Goal: Transaction & Acquisition: Purchase product/service

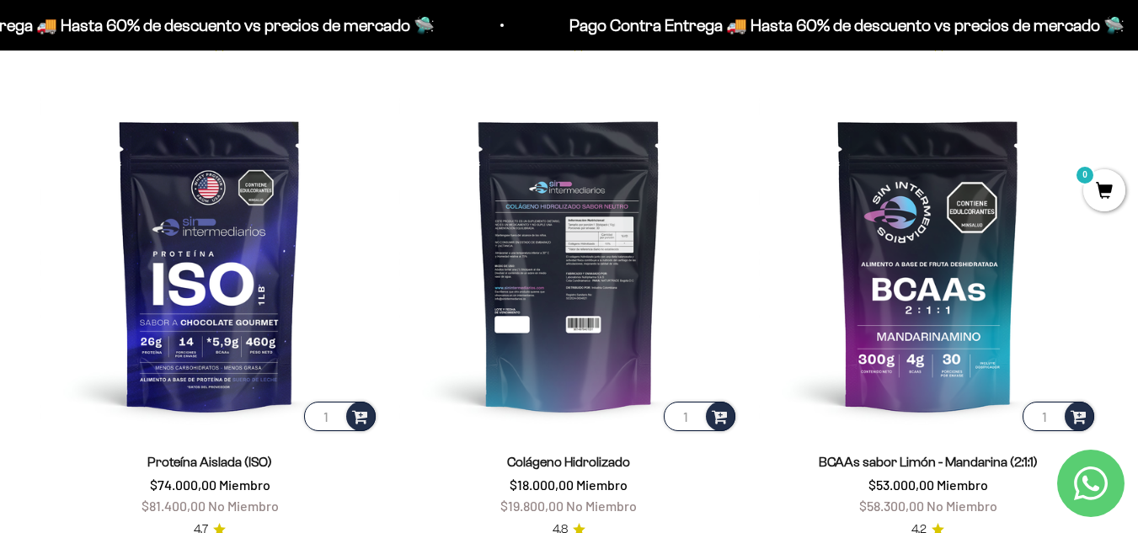
scroll to position [1175, 0]
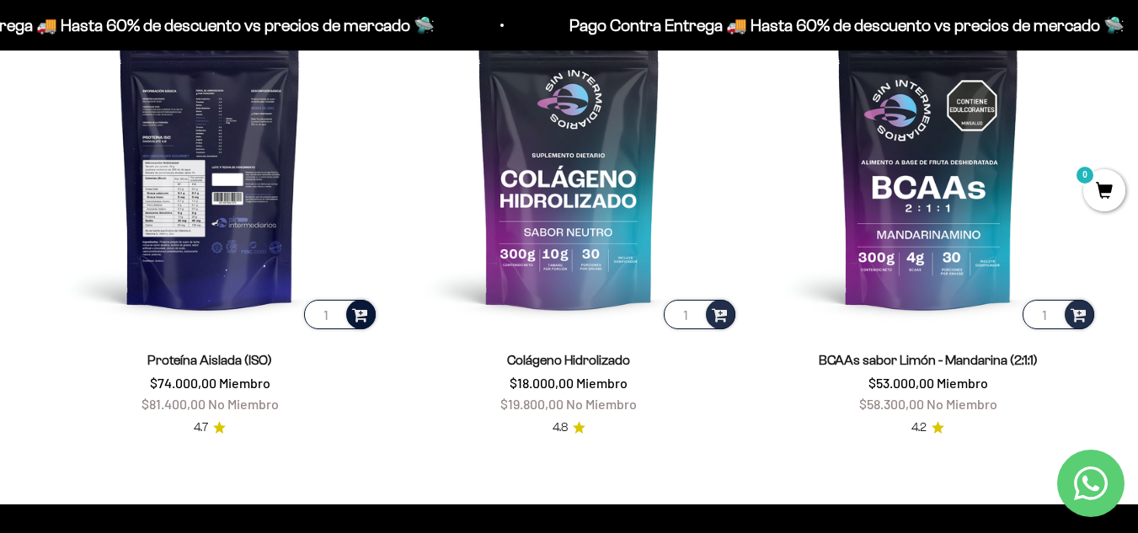
click at [363, 312] on span at bounding box center [360, 313] width 16 height 19
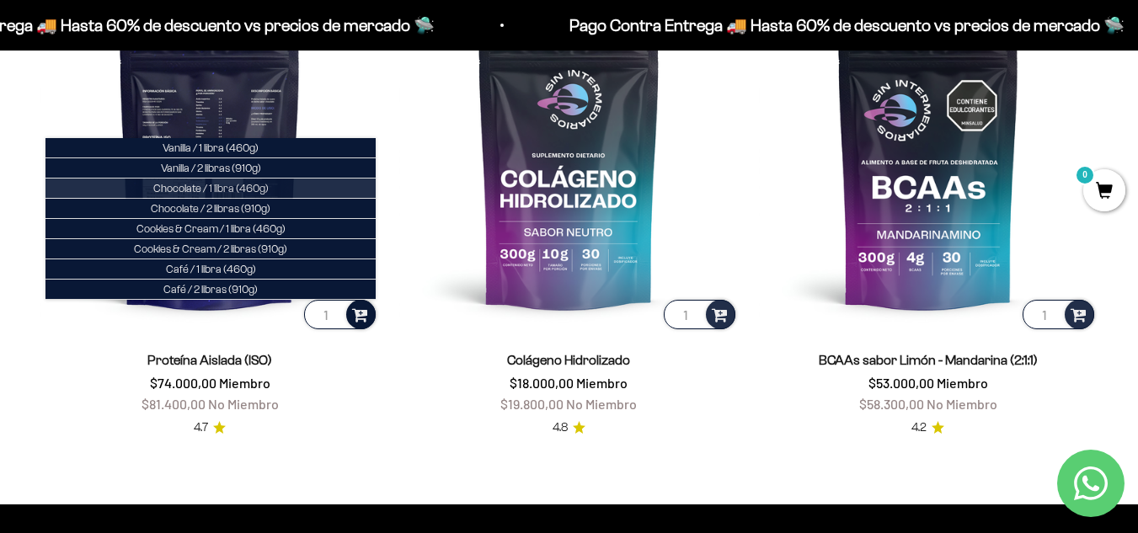
click at [268, 191] on span "Chocolate / 1 libra (460g)" at bounding box center [210, 188] width 115 height 13
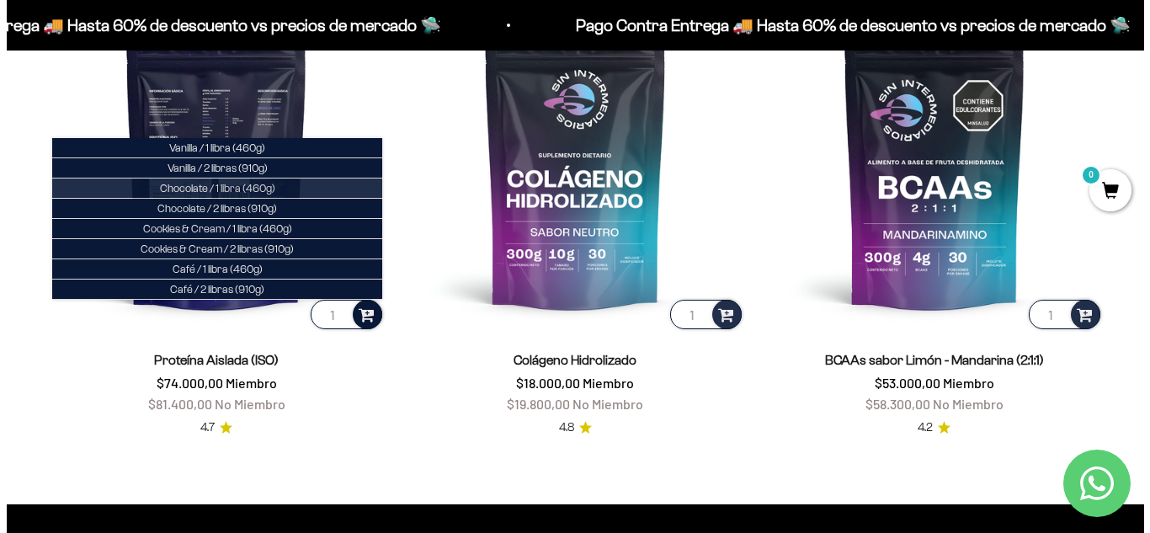
scroll to position [1183, 0]
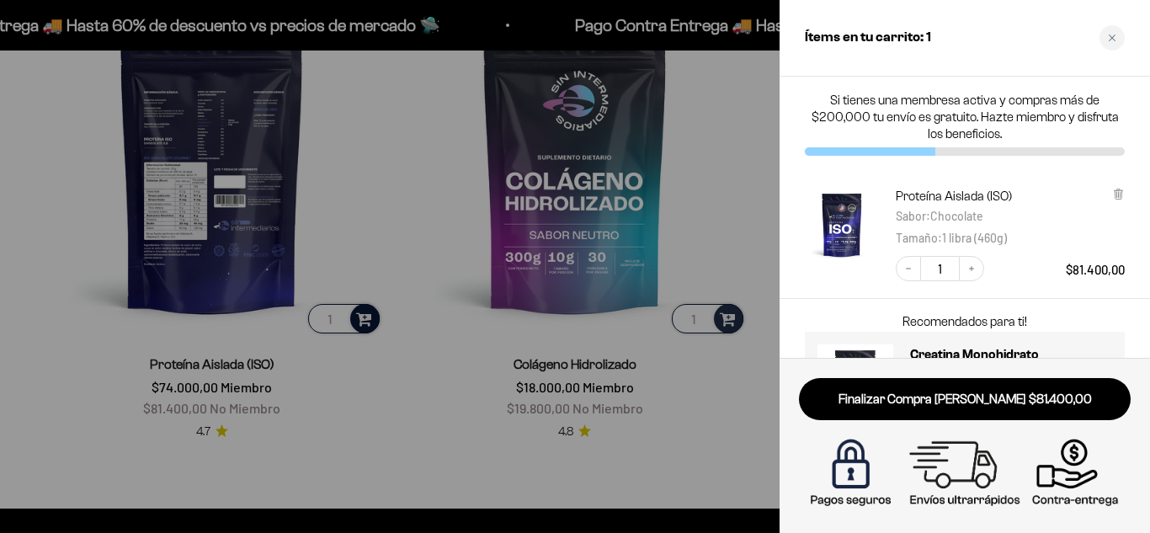
click at [443, 382] on div at bounding box center [575, 266] width 1150 height 533
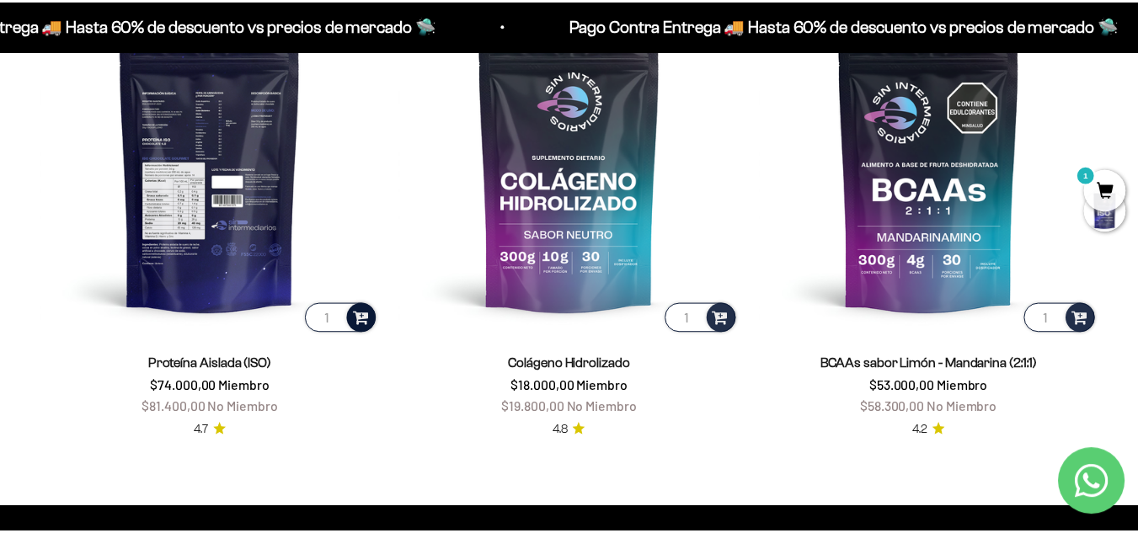
scroll to position [1175, 0]
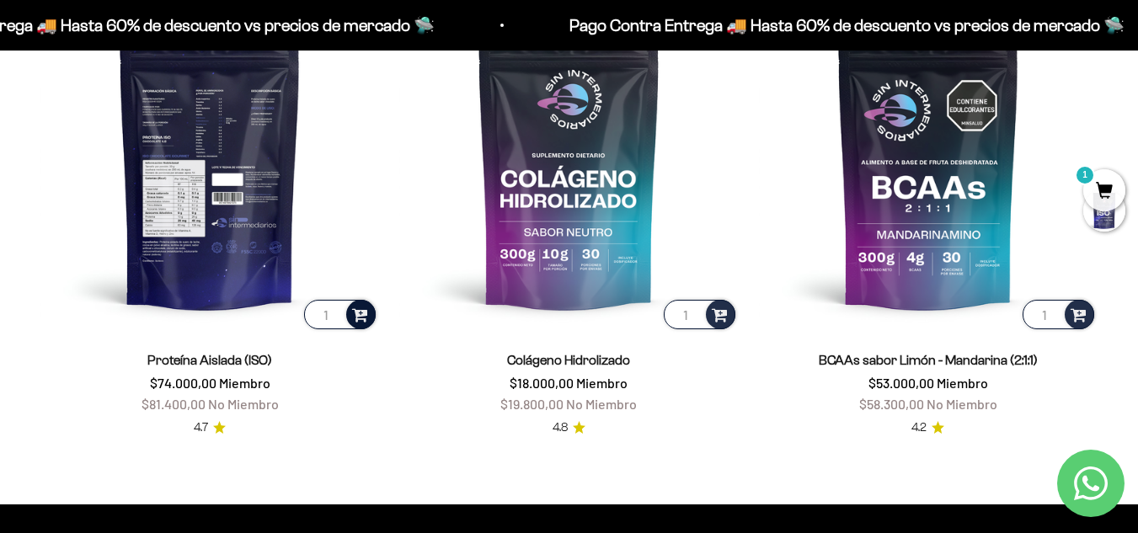
click at [365, 312] on span at bounding box center [360, 313] width 16 height 19
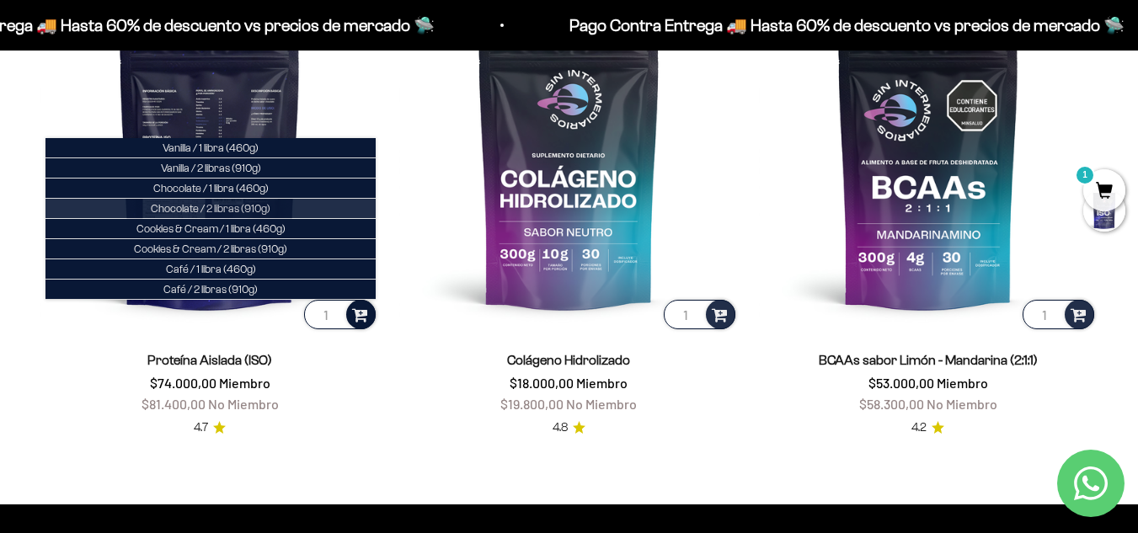
click at [243, 205] on span "Chocolate / 2 libras (910g)" at bounding box center [211, 208] width 120 height 13
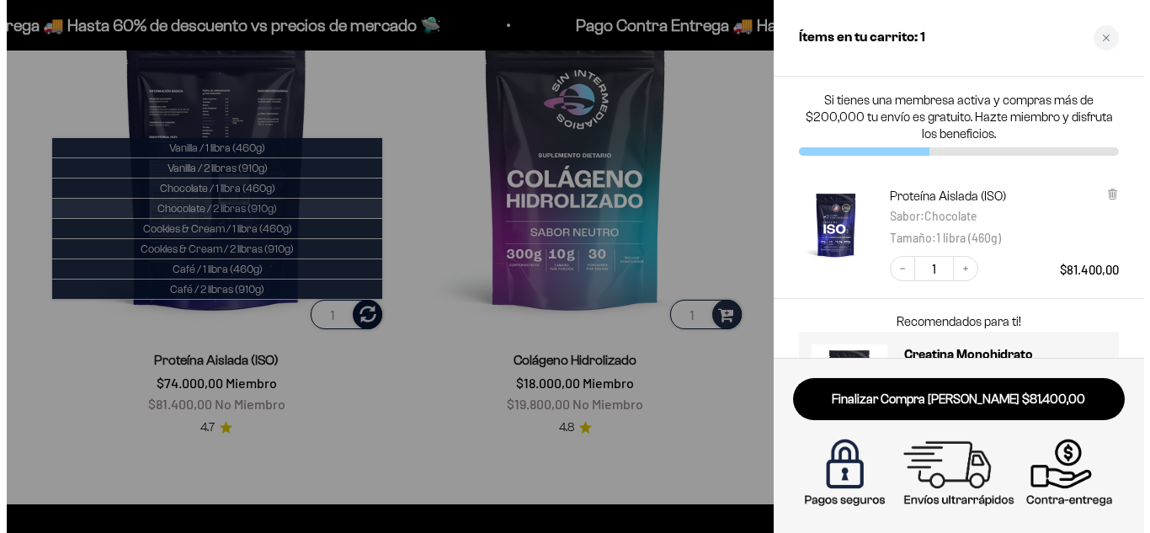
scroll to position [1183, 0]
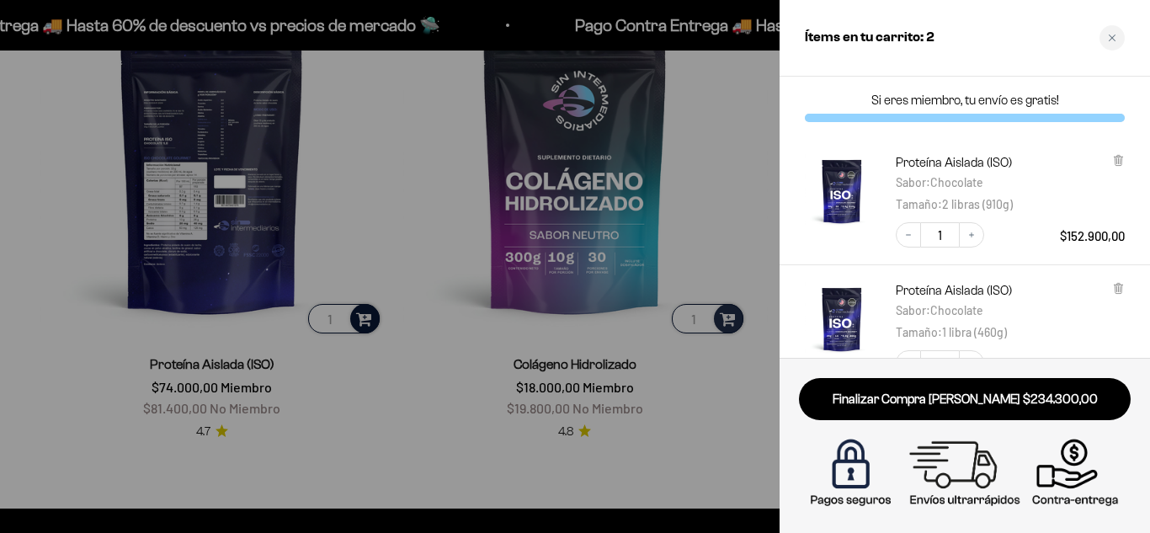
click at [691, 221] on div at bounding box center [575, 266] width 1150 height 533
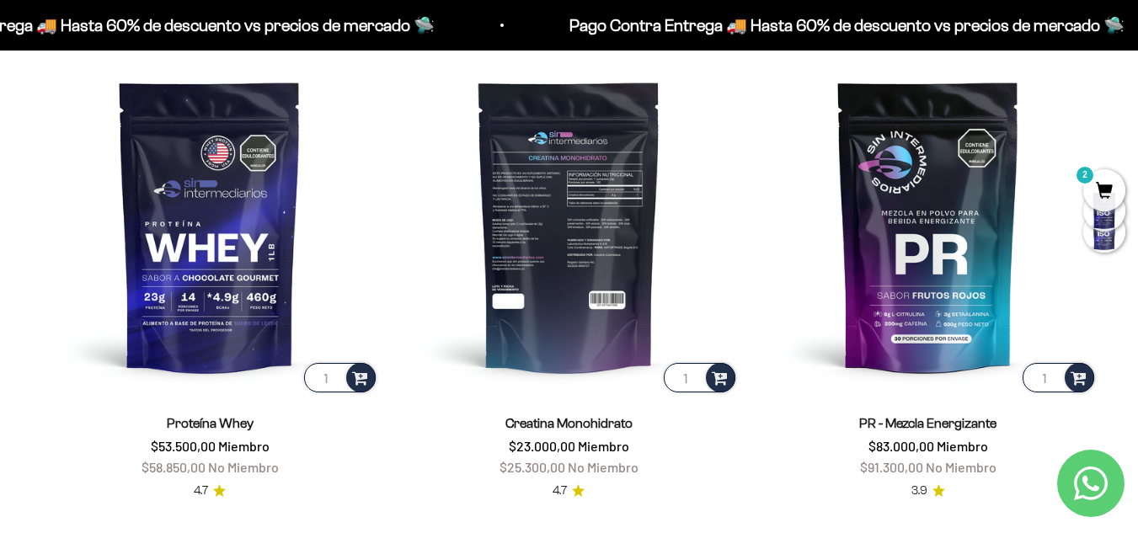
scroll to position [670, 0]
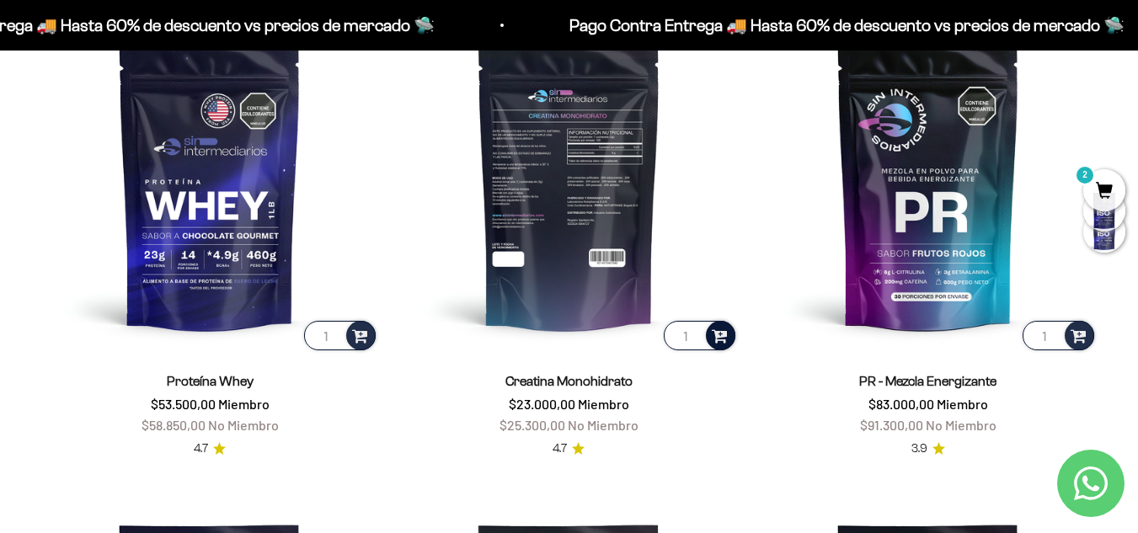
click at [719, 332] on span at bounding box center [720, 334] width 16 height 19
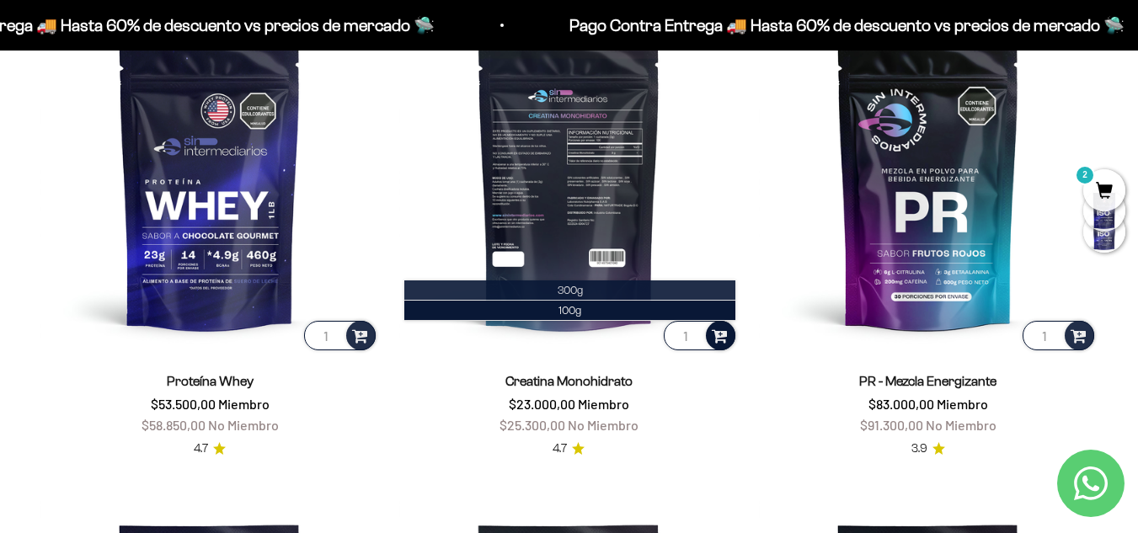
click at [581, 295] on span "300g" at bounding box center [570, 290] width 25 height 13
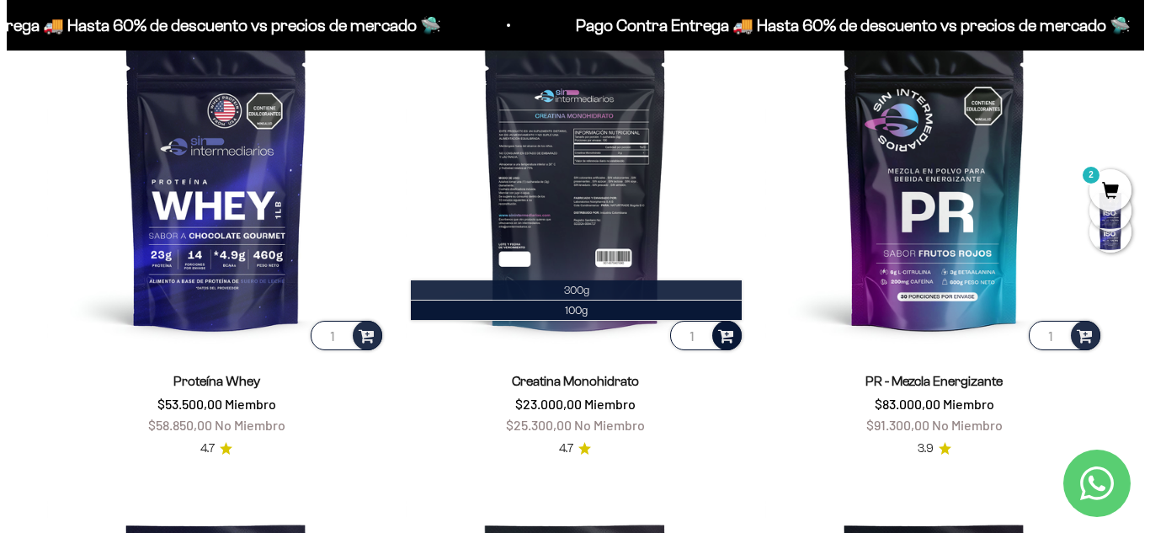
scroll to position [674, 0]
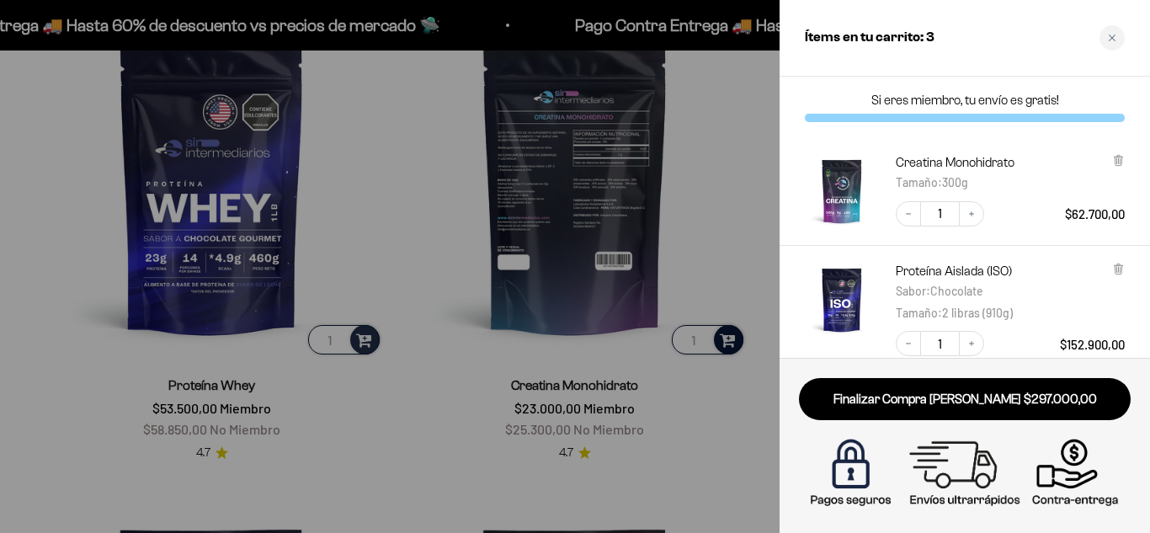
click at [728, 258] on div at bounding box center [575, 266] width 1150 height 533
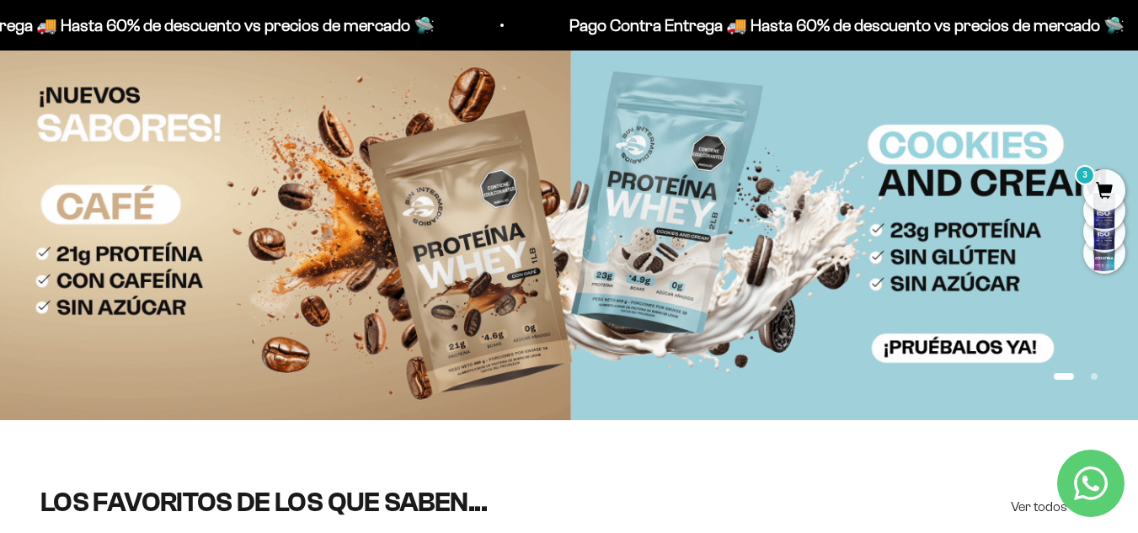
scroll to position [0, 0]
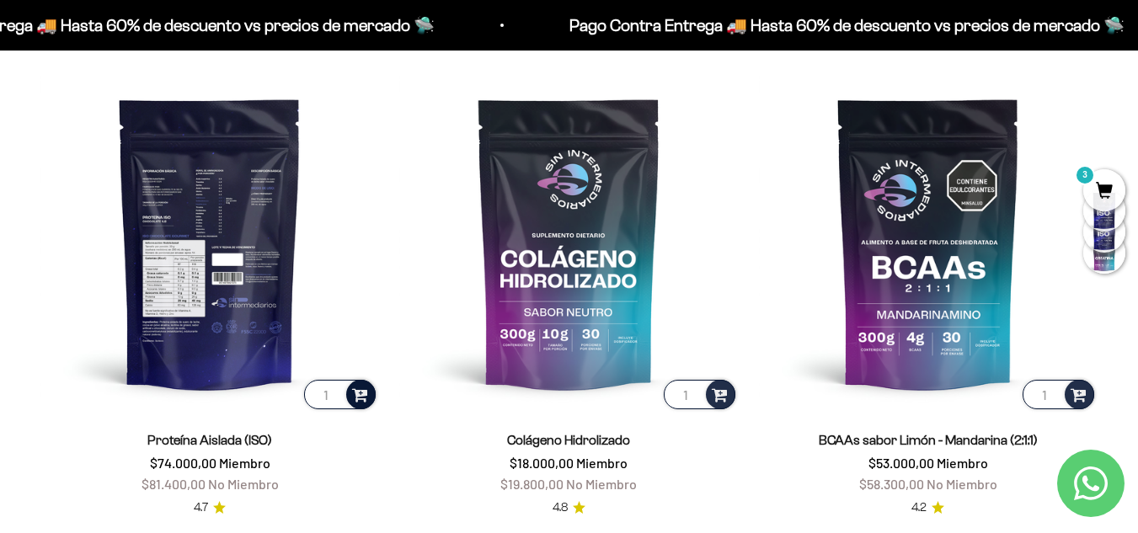
click at [1108, 189] on span "3" at bounding box center [1104, 190] width 42 height 42
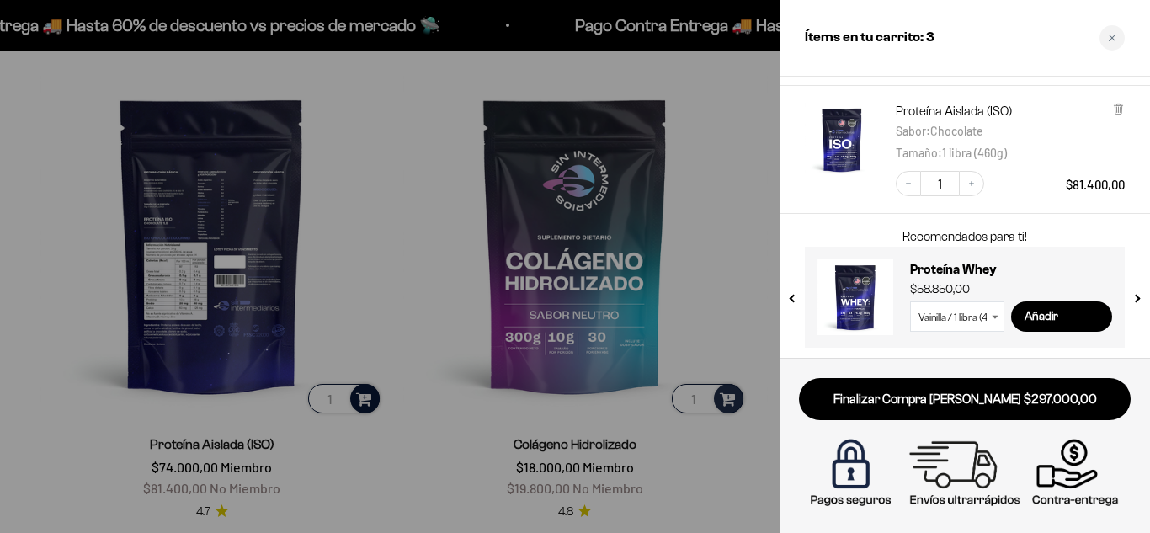
scroll to position [291, 0]
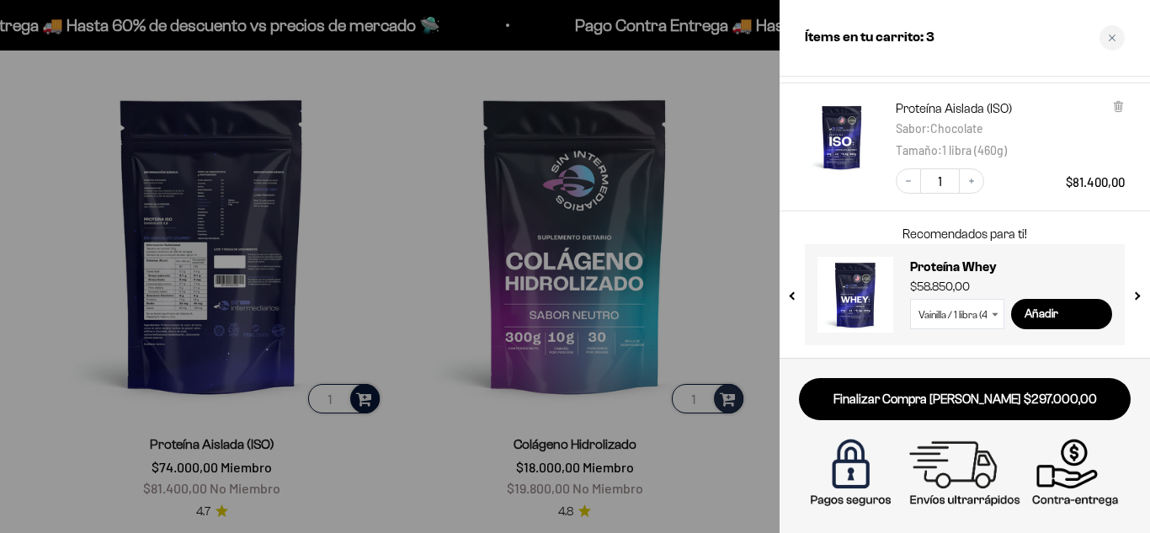
click at [720, 146] on div at bounding box center [575, 266] width 1150 height 533
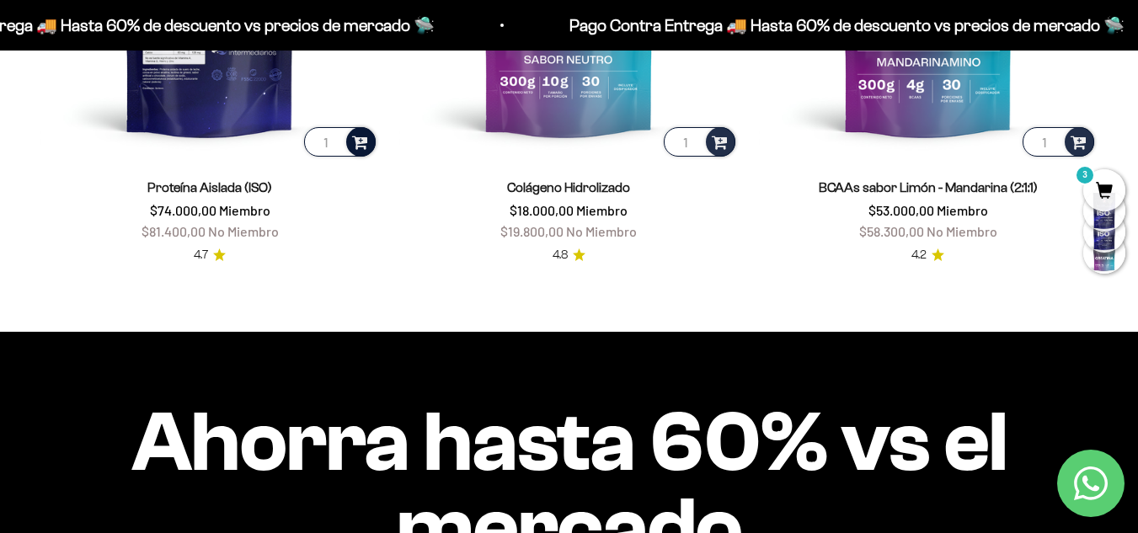
scroll to position [1095, 0]
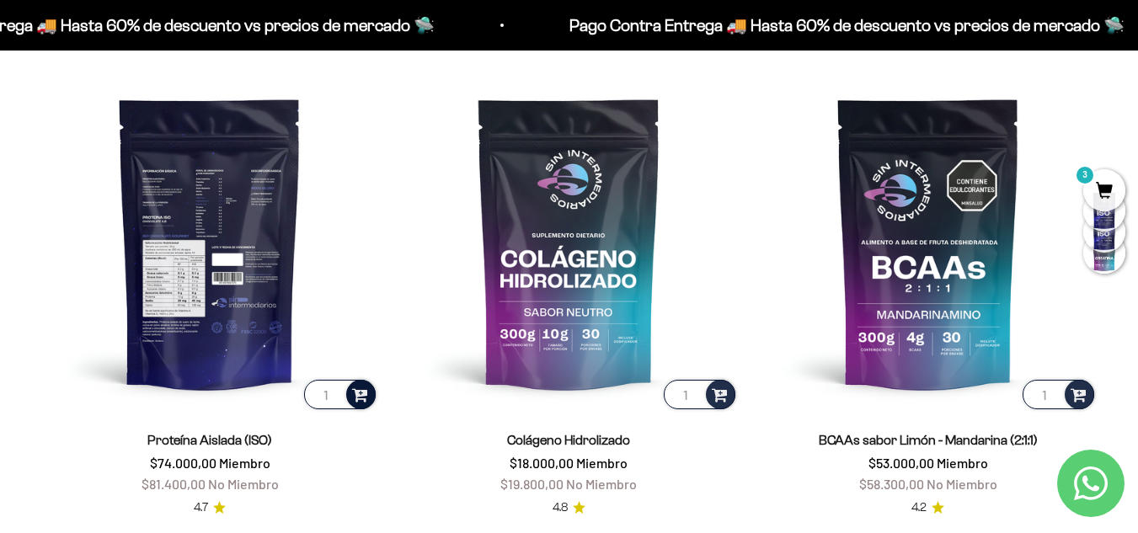
click at [364, 392] on span at bounding box center [360, 394] width 21 height 24
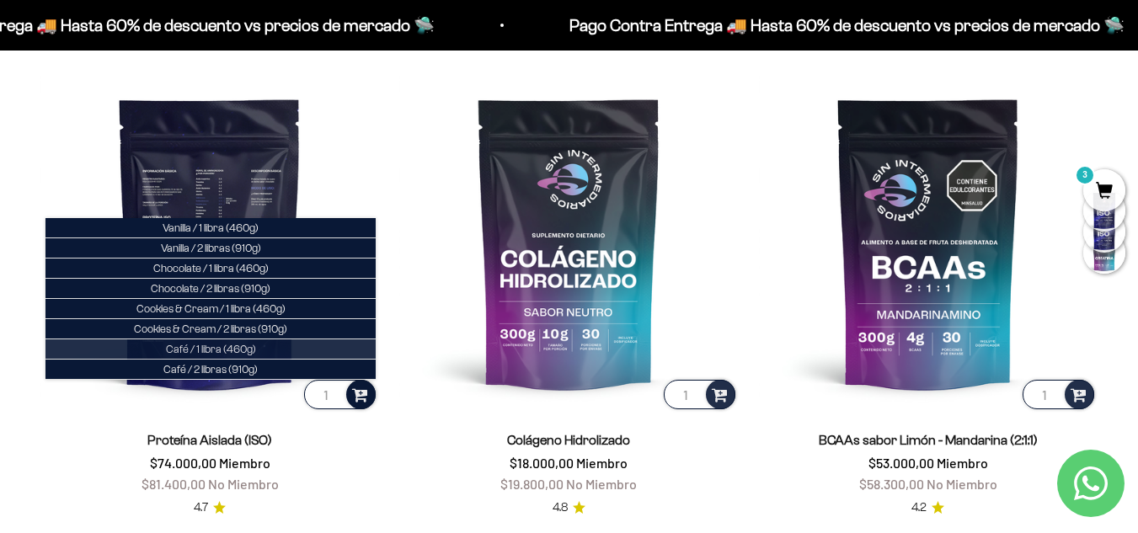
click at [239, 352] on span "Café / 1 libra (460g)" at bounding box center [211, 349] width 90 height 13
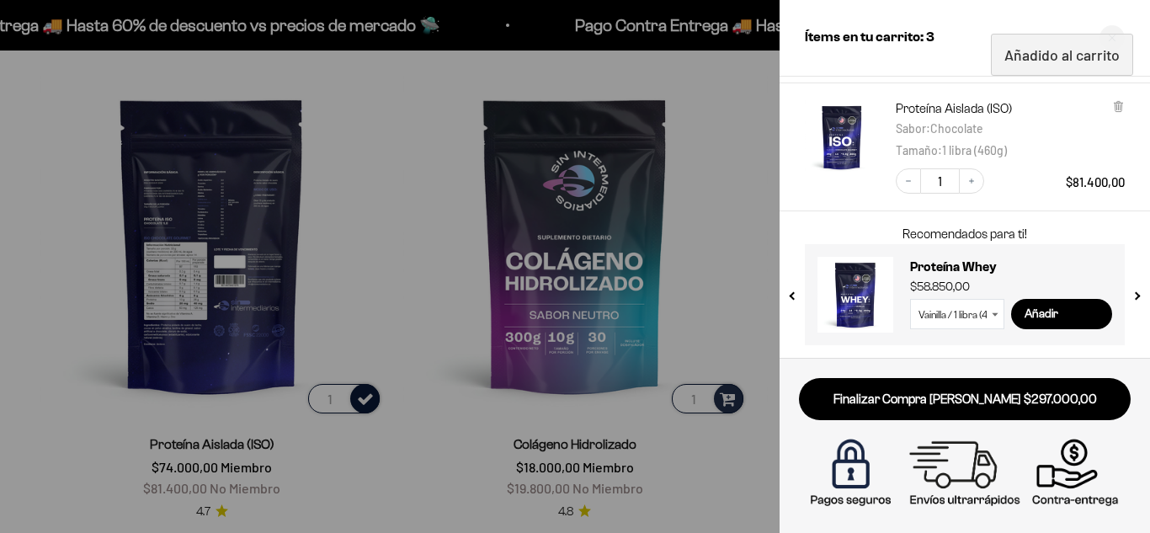
scroll to position [419, 0]
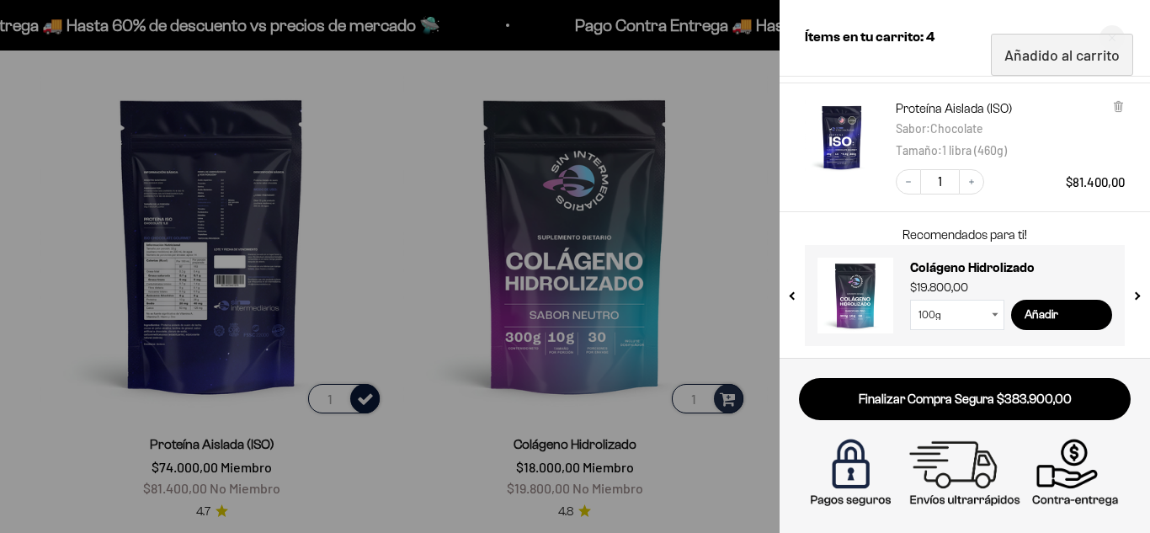
click at [691, 257] on div at bounding box center [575, 266] width 1150 height 533
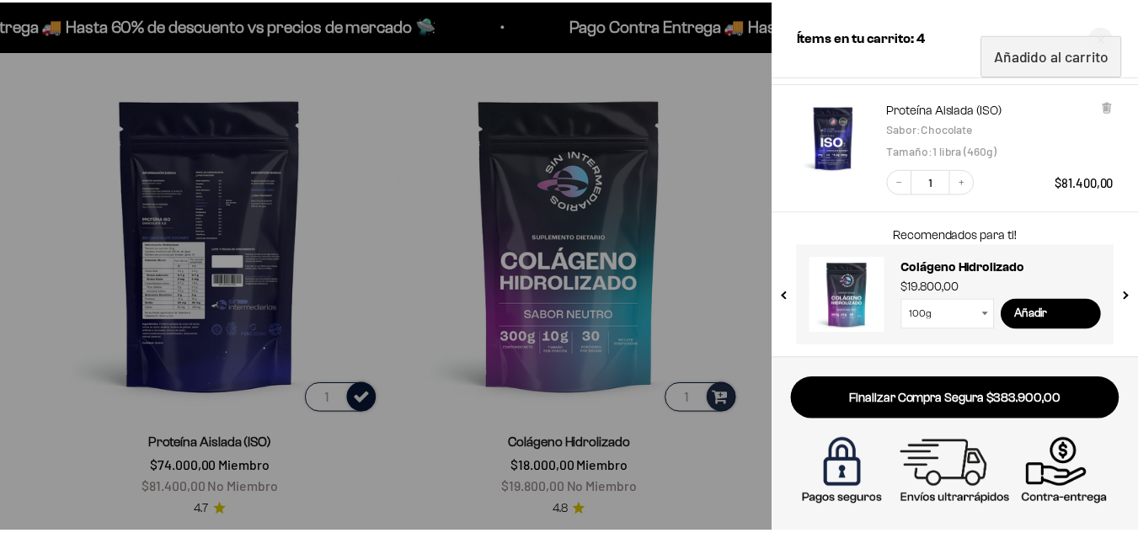
scroll to position [1095, 0]
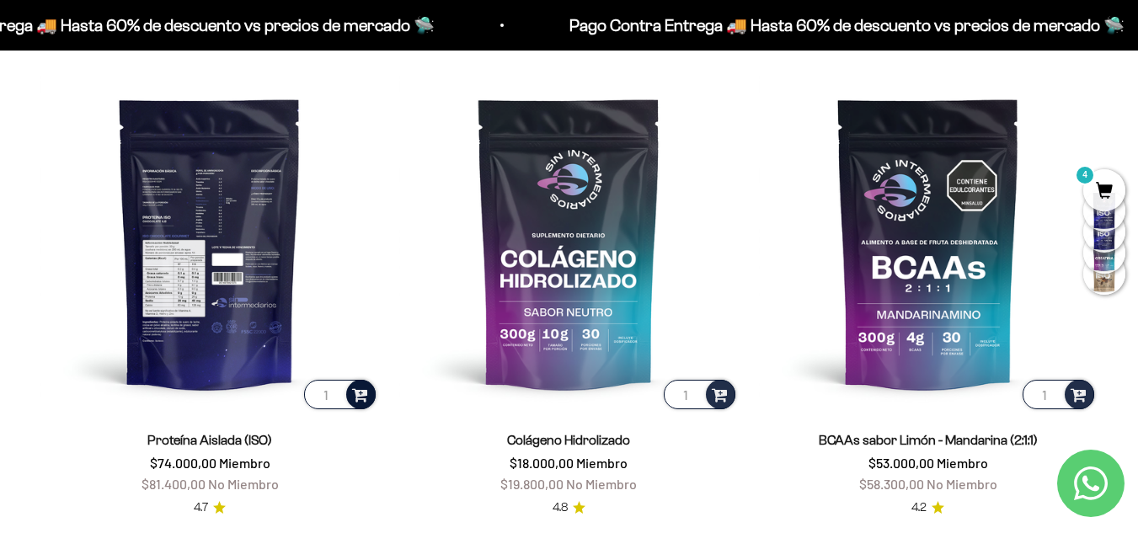
click at [1103, 184] on span "4" at bounding box center [1104, 190] width 42 height 42
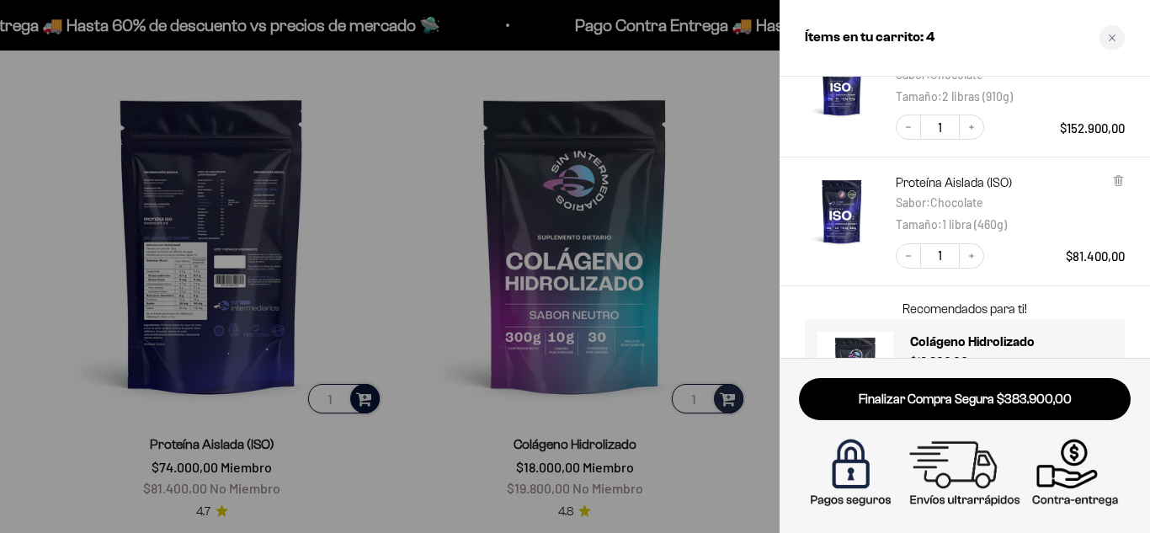
scroll to position [419, 0]
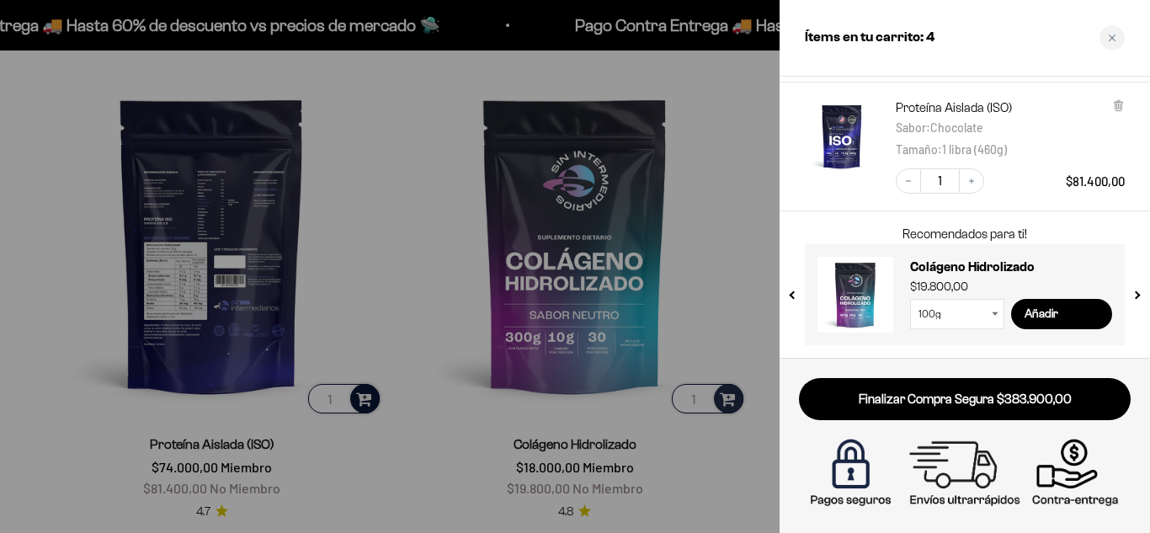
click at [723, 182] on div at bounding box center [575, 266] width 1150 height 533
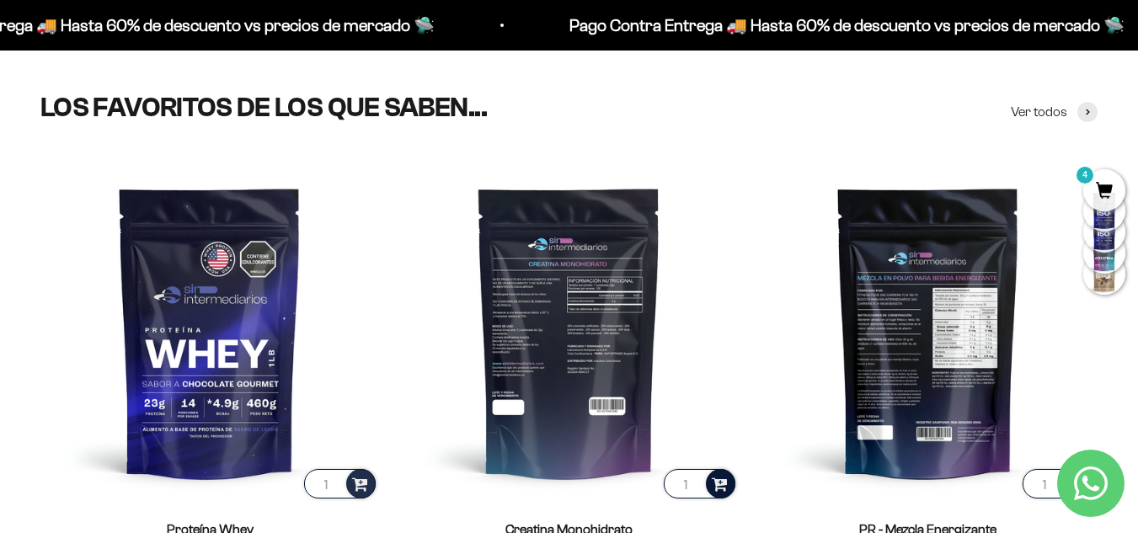
scroll to position [758, 0]
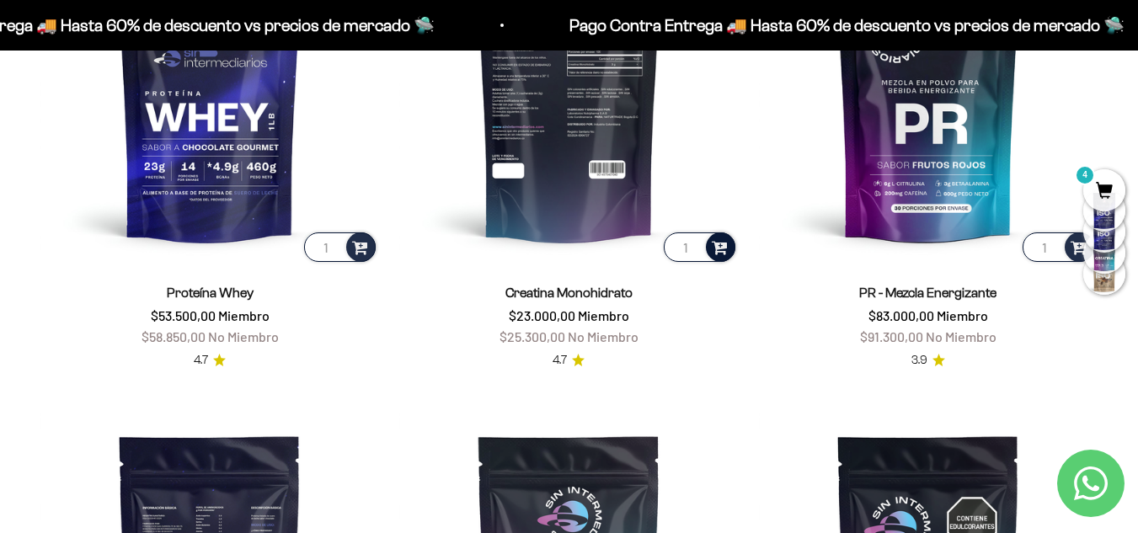
click at [1113, 189] on span "4" at bounding box center [1104, 190] width 42 height 42
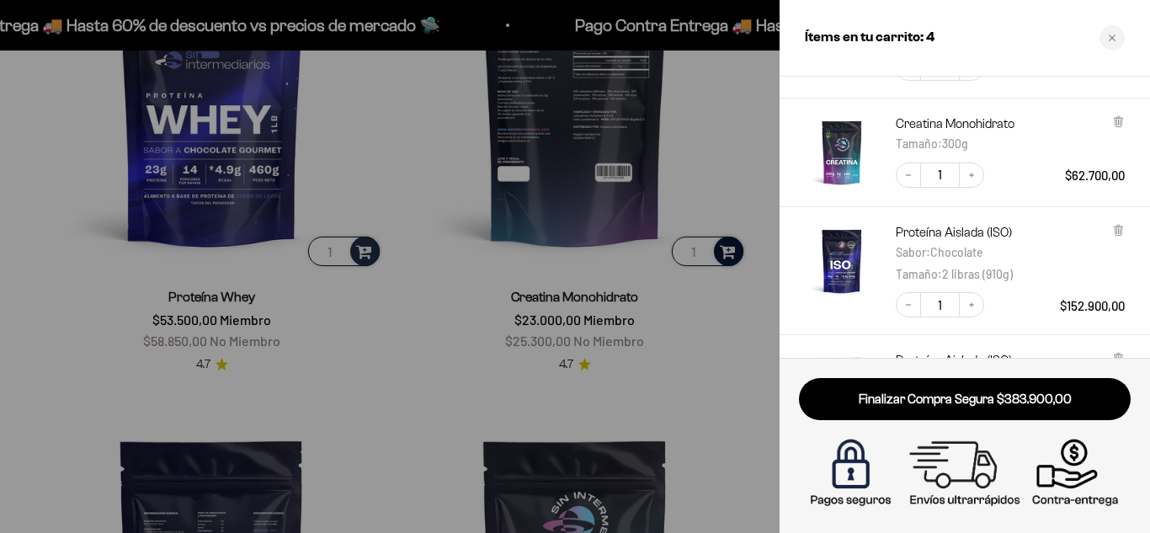
scroll to position [0, 0]
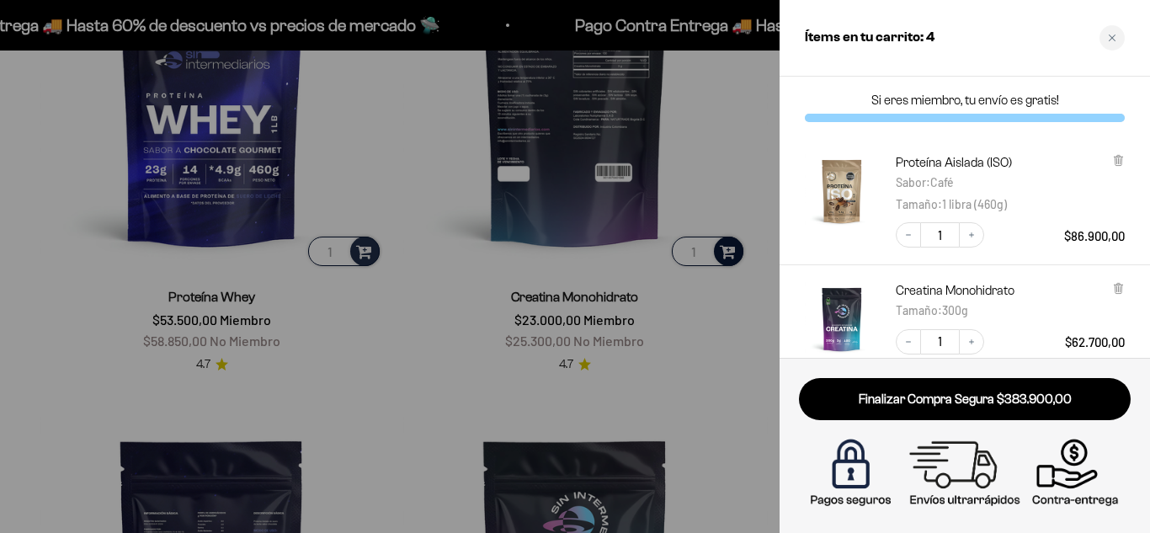
click at [711, 136] on div at bounding box center [575, 266] width 1150 height 533
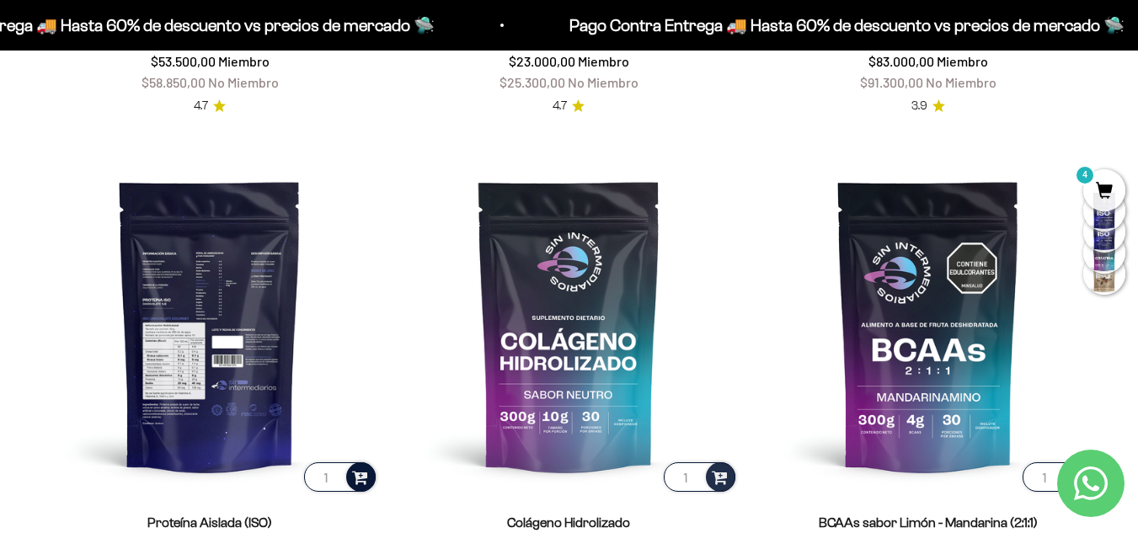
scroll to position [1011, 0]
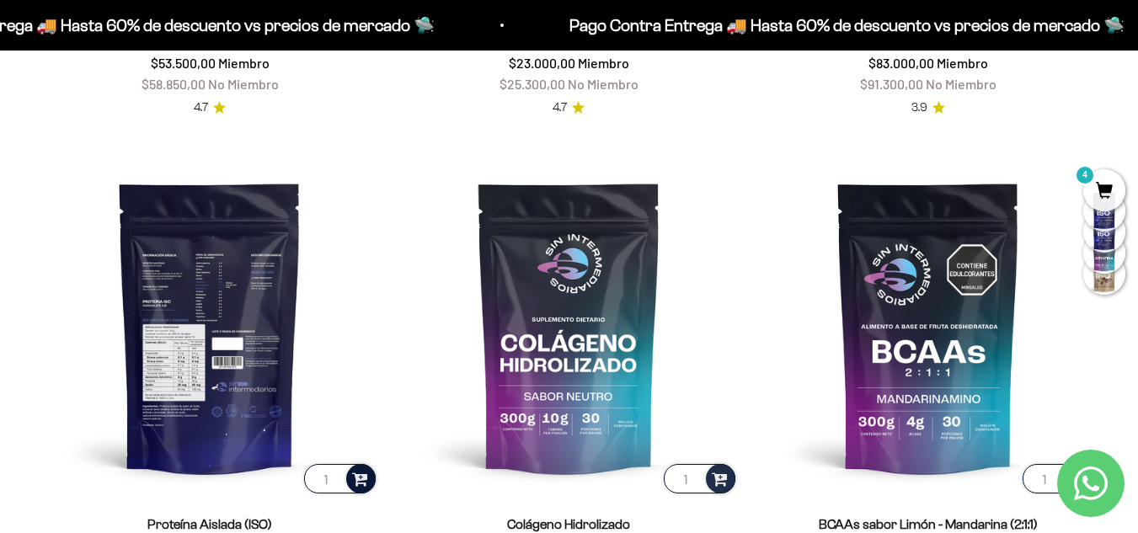
click at [1097, 187] on span "4" at bounding box center [1104, 190] width 42 height 42
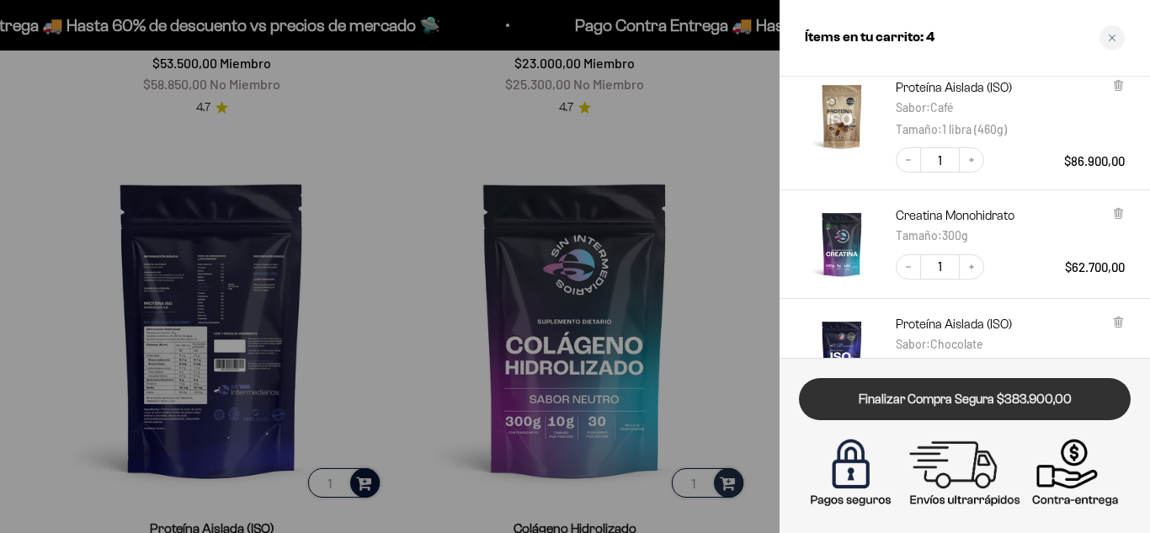
scroll to position [84, 0]
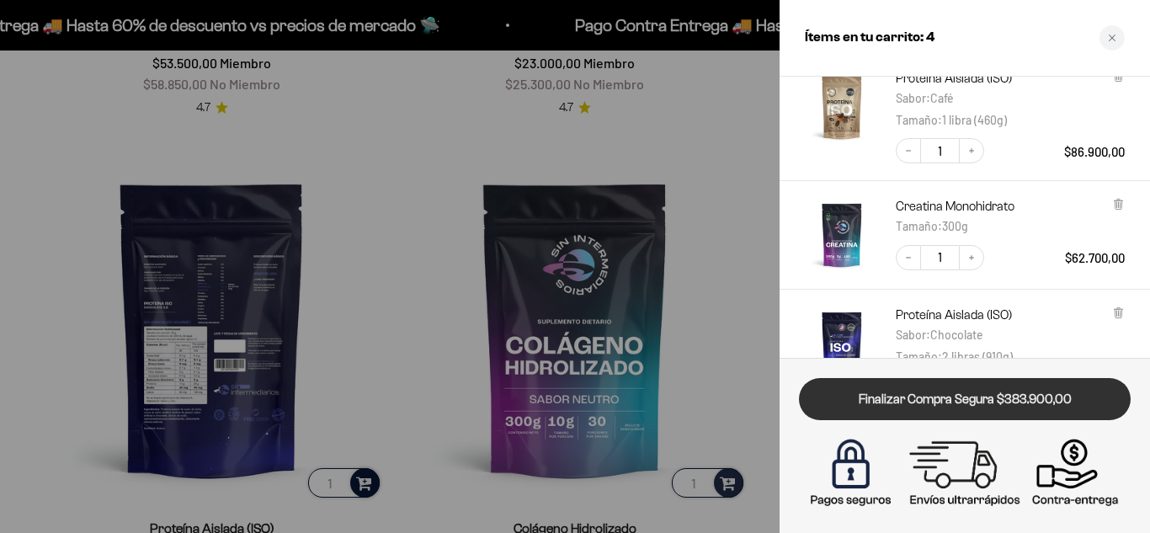
click at [985, 401] on link "Finalizar Compra Segura $383.900,00" at bounding box center [965, 399] width 332 height 43
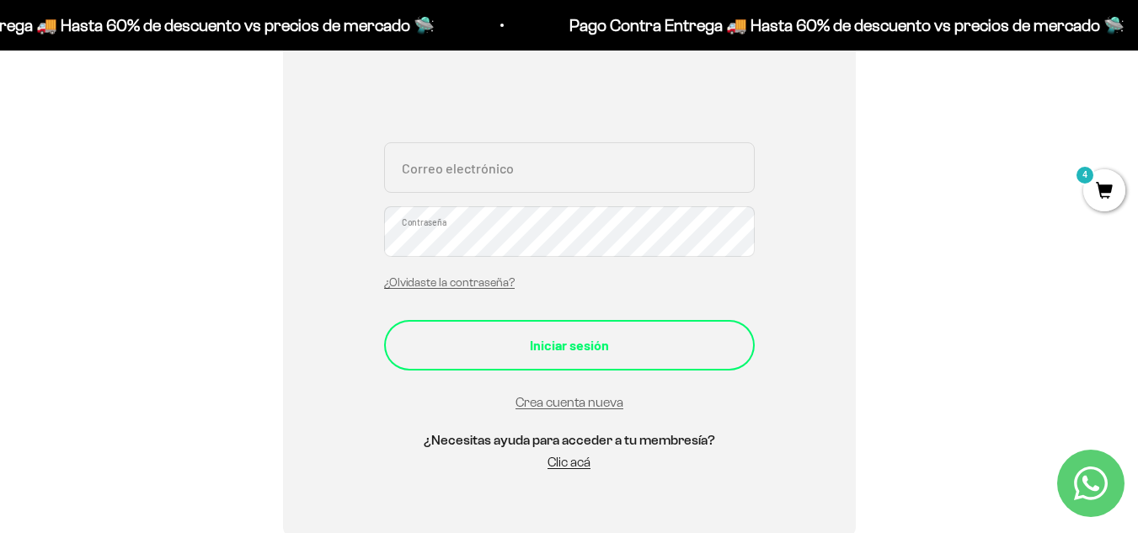
scroll to position [337, 0]
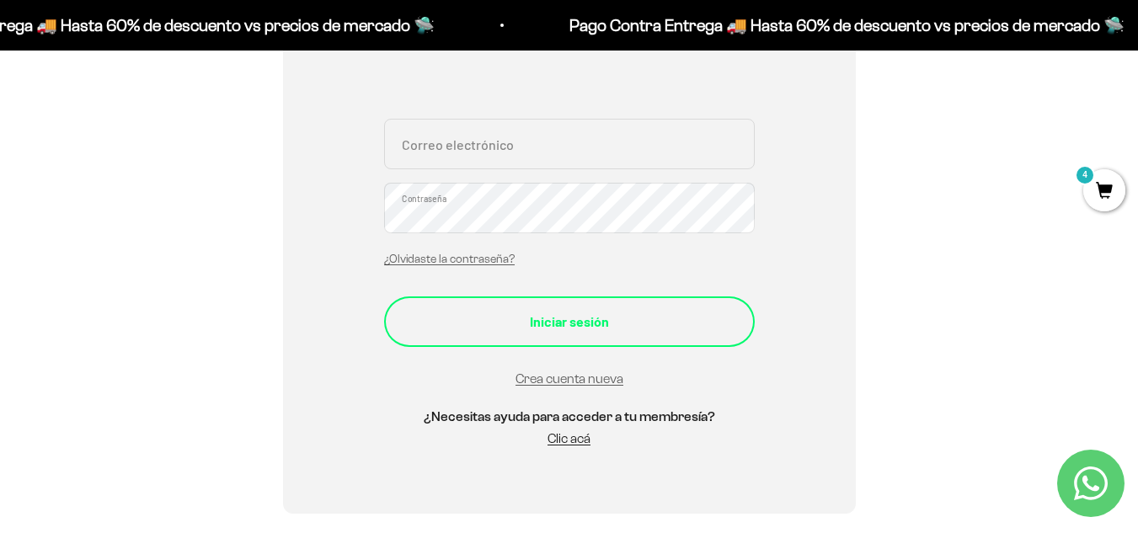
type input "[EMAIL_ADDRESS][DOMAIN_NAME]"
click at [579, 329] on div "Iniciar sesión" at bounding box center [569, 322] width 303 height 22
